Goal: Information Seeking & Learning: Find contact information

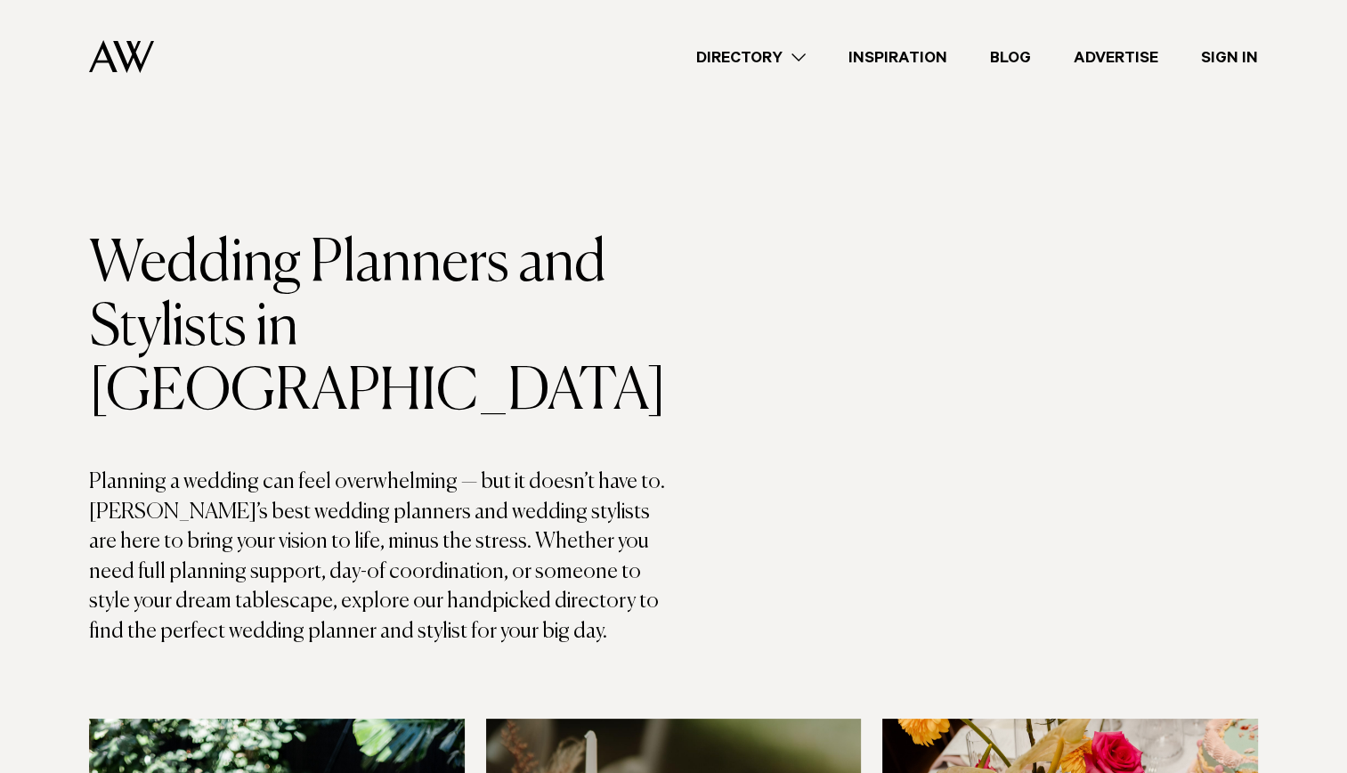
click at [798, 58] on link "Directory" at bounding box center [751, 57] width 152 height 24
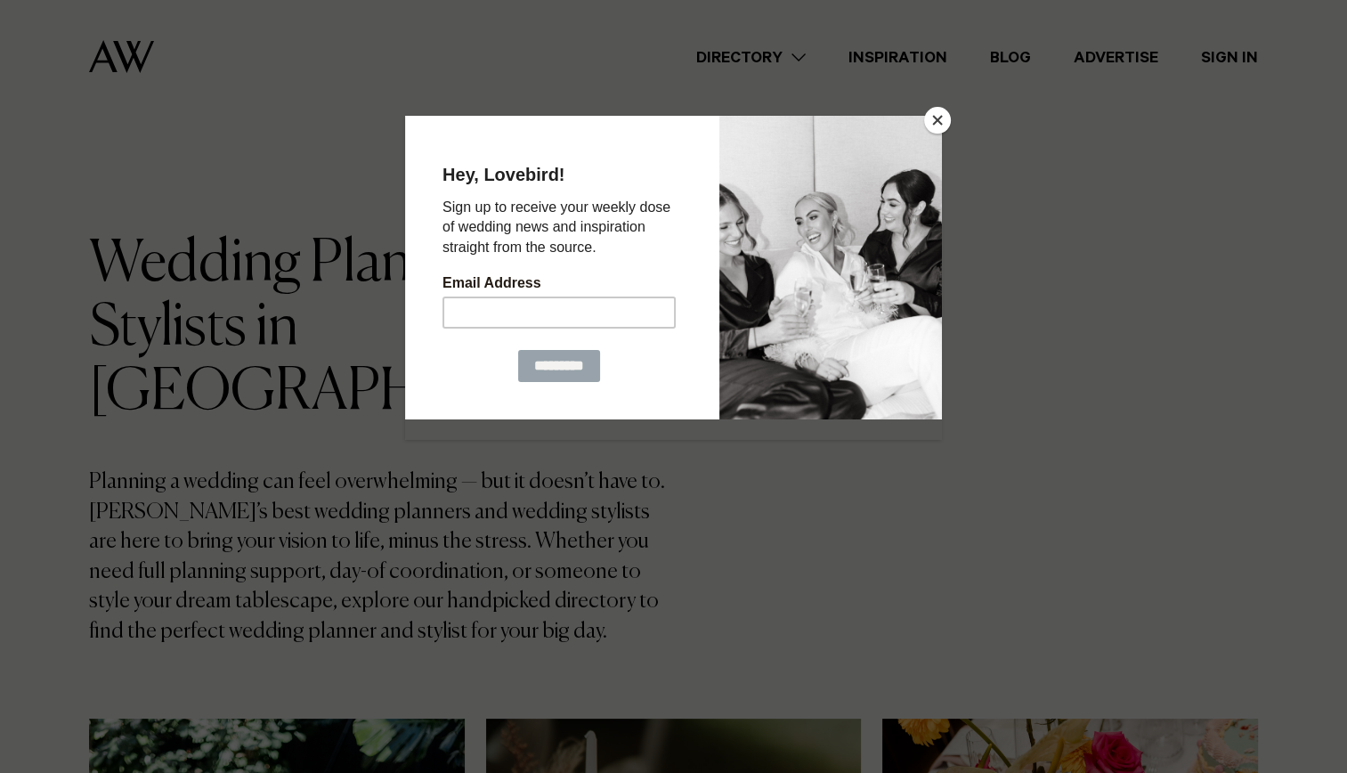
click at [935, 115] on button "Close" at bounding box center [937, 120] width 27 height 27
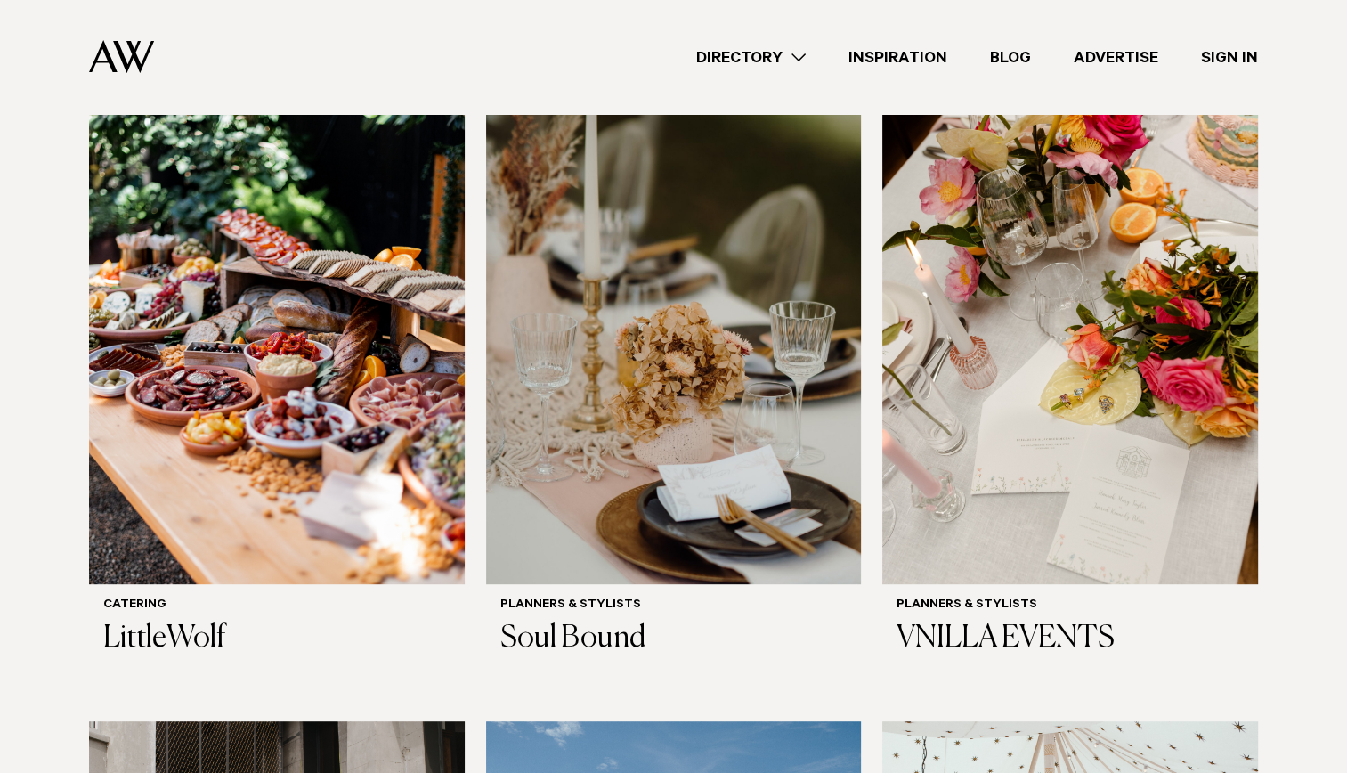
scroll to position [634, 0]
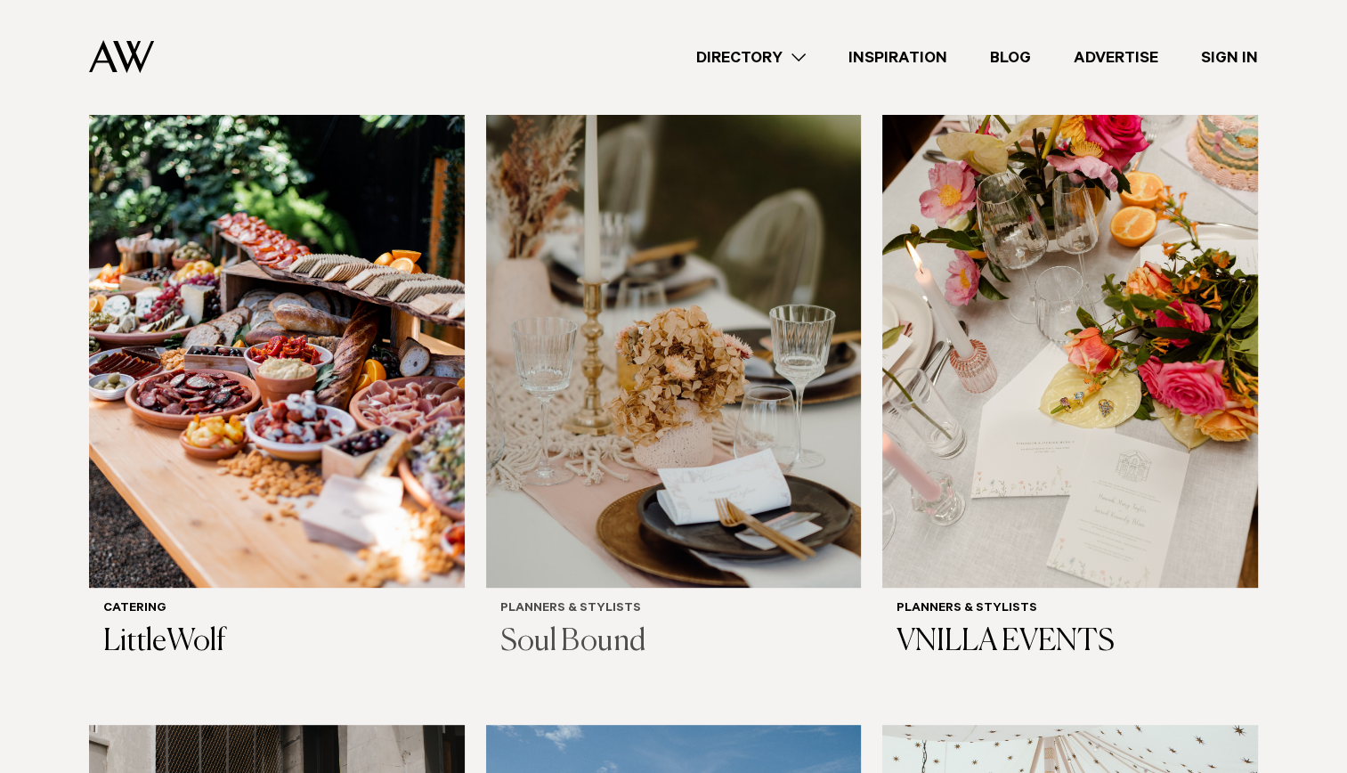
click at [596, 624] on h3 "Soul Bound" at bounding box center [673, 642] width 347 height 37
click at [1005, 624] on h3 "VNILLA EVENTS" at bounding box center [1070, 642] width 347 height 37
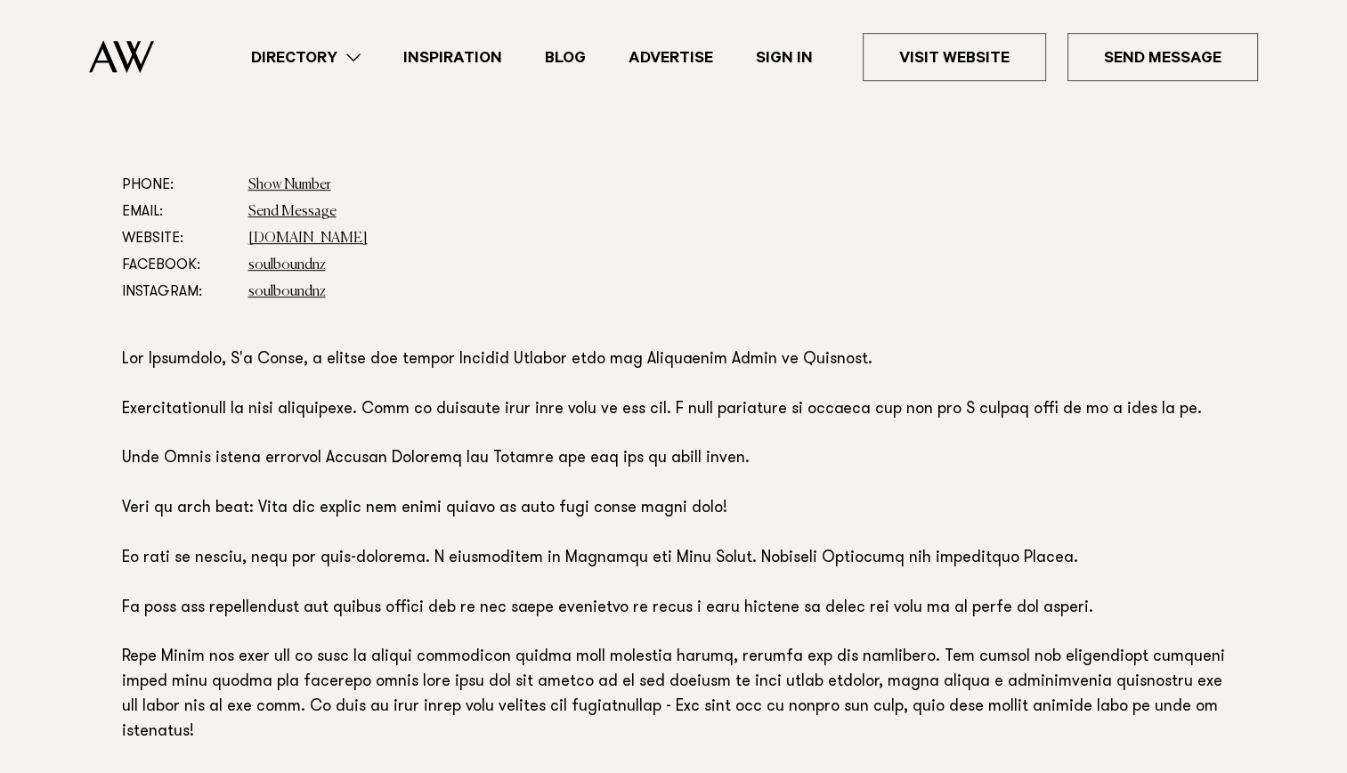
scroll to position [947, 0]
drag, startPoint x: 782, startPoint y: 360, endPoint x: 647, endPoint y: 356, distance: 134.5
click at [647, 356] on p at bounding box center [674, 546] width 1104 height 397
copy p "Pohutukawa Coast"
click at [287, 237] on link "[DOMAIN_NAME]" at bounding box center [307, 238] width 119 height 14
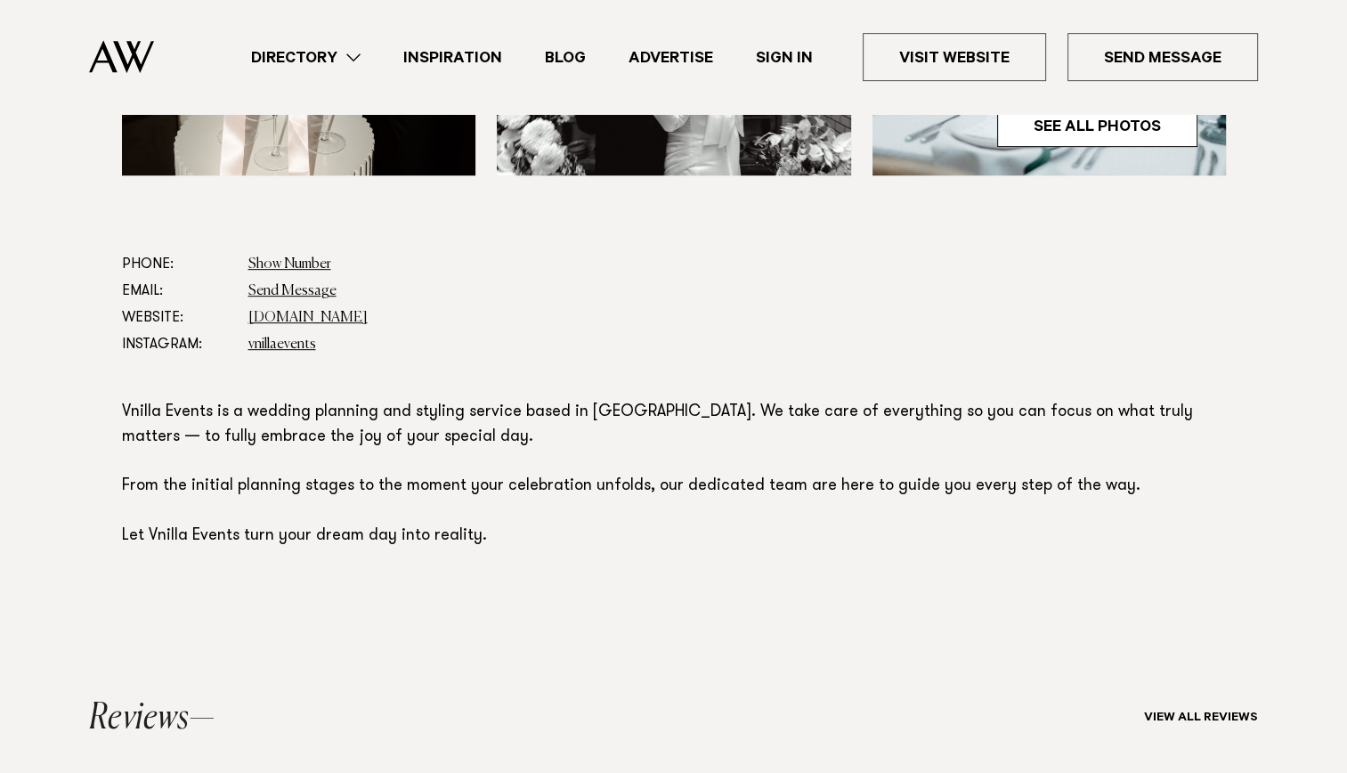
scroll to position [871, 0]
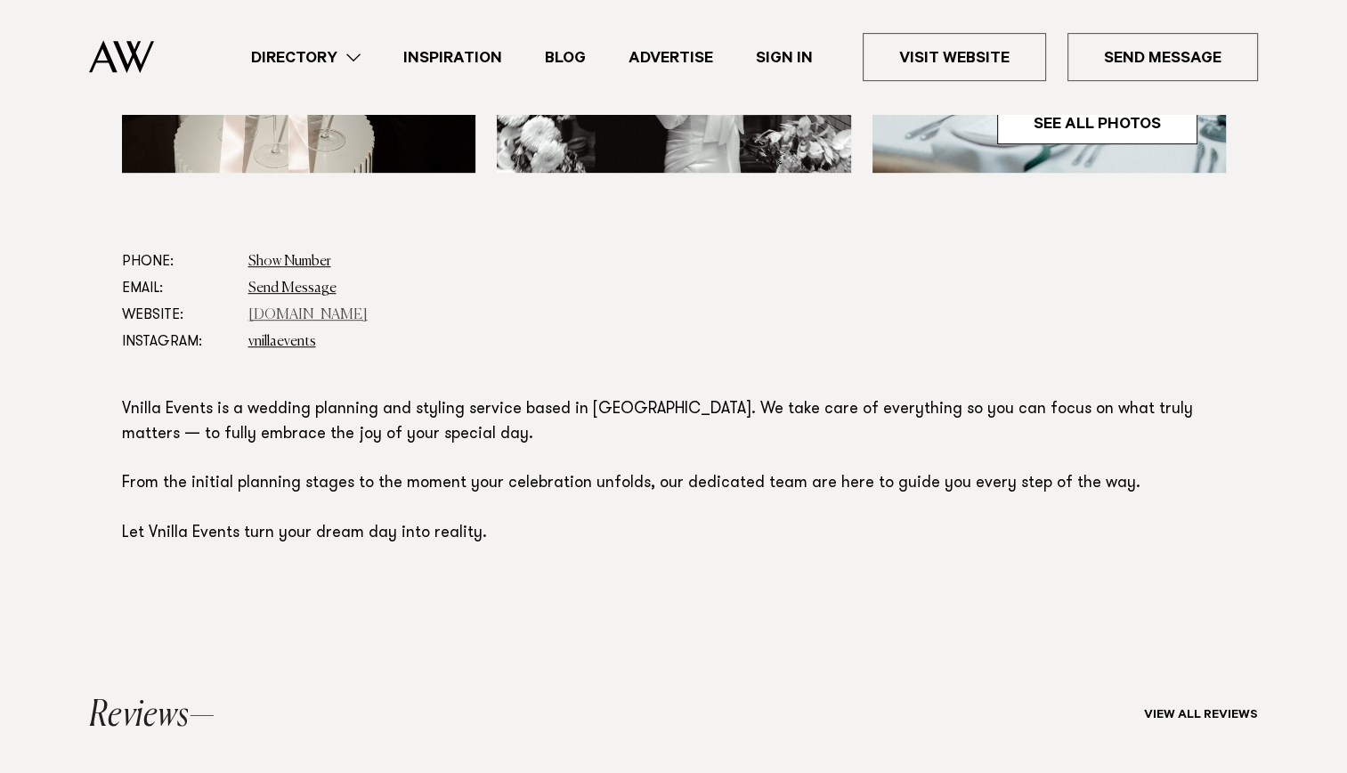
click at [319, 313] on link "www.vnillaevents.com" at bounding box center [307, 315] width 119 height 14
